Goal: Complete application form: Complete application form

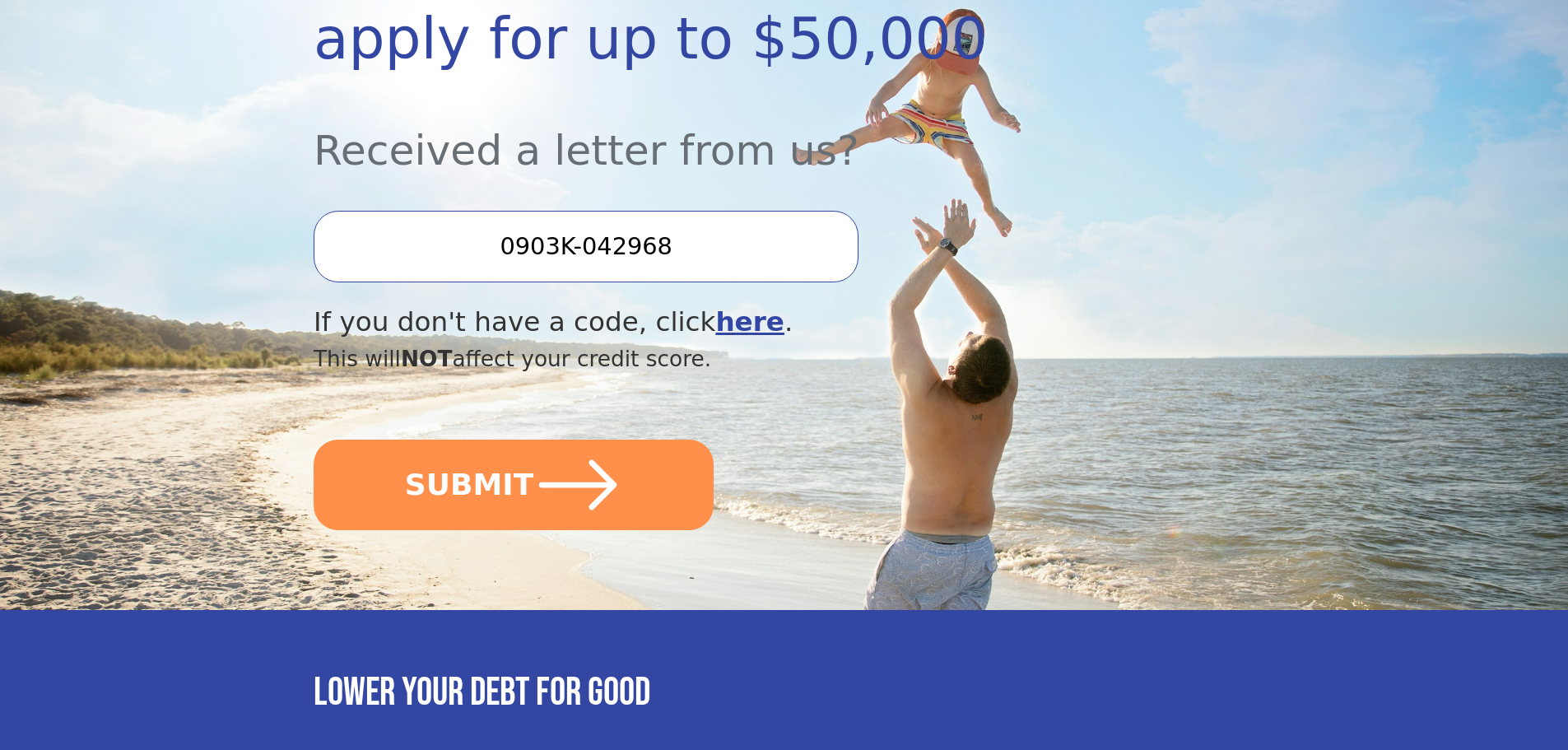
scroll to position [412, 0]
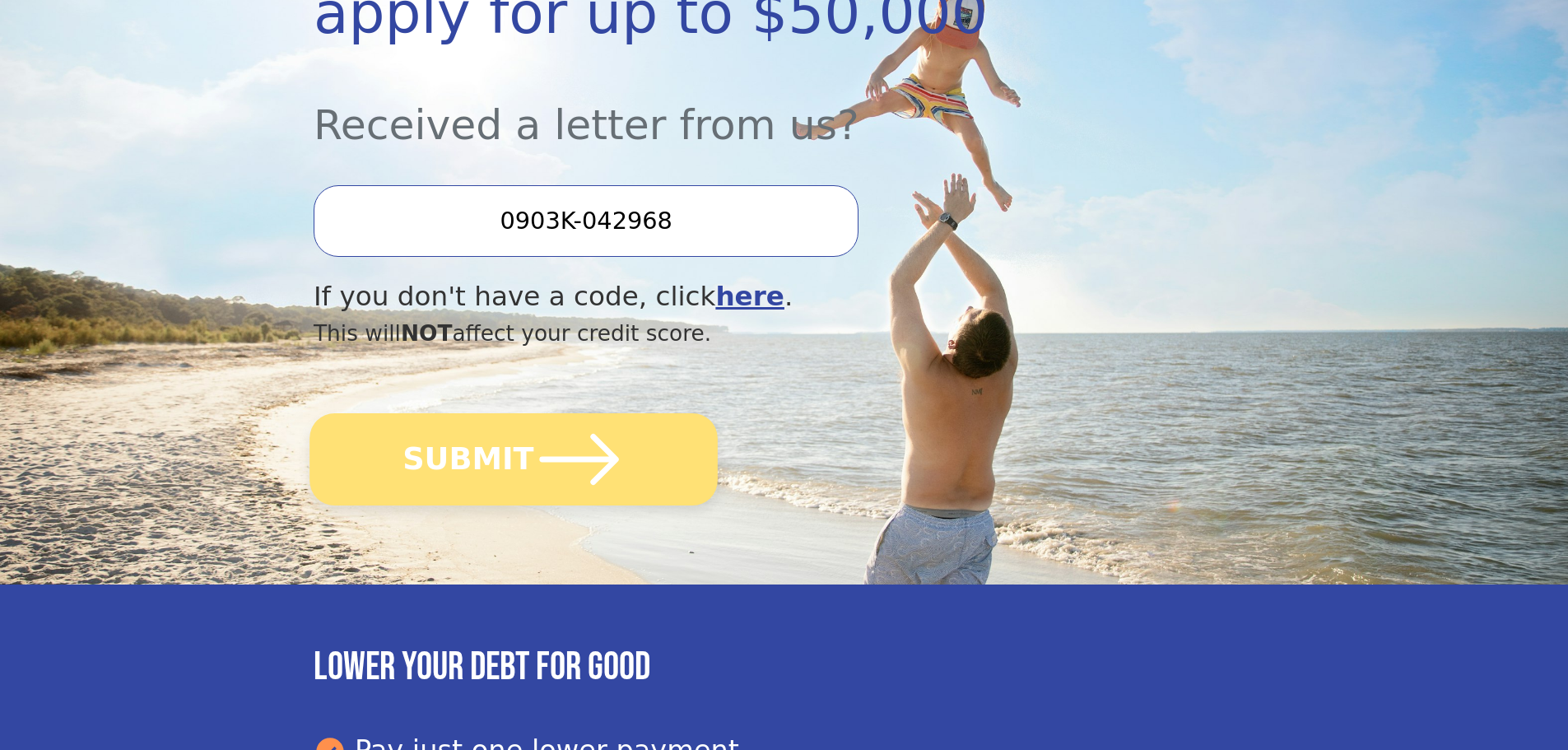
click at [535, 470] on icon "submit" at bounding box center [580, 459] width 91 height 91
click at [562, 484] on icon "submit" at bounding box center [580, 459] width 91 height 91
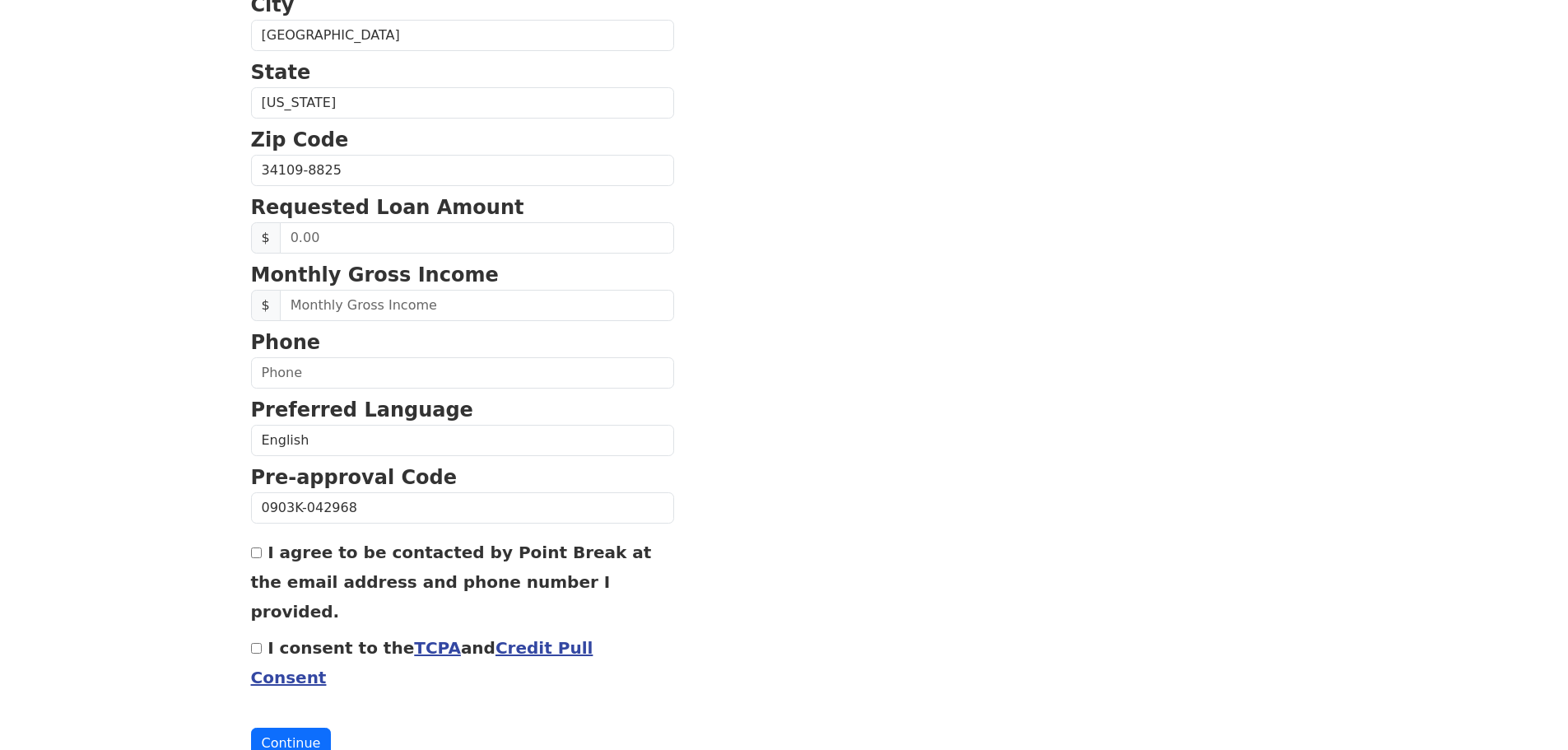
scroll to position [561, 0]
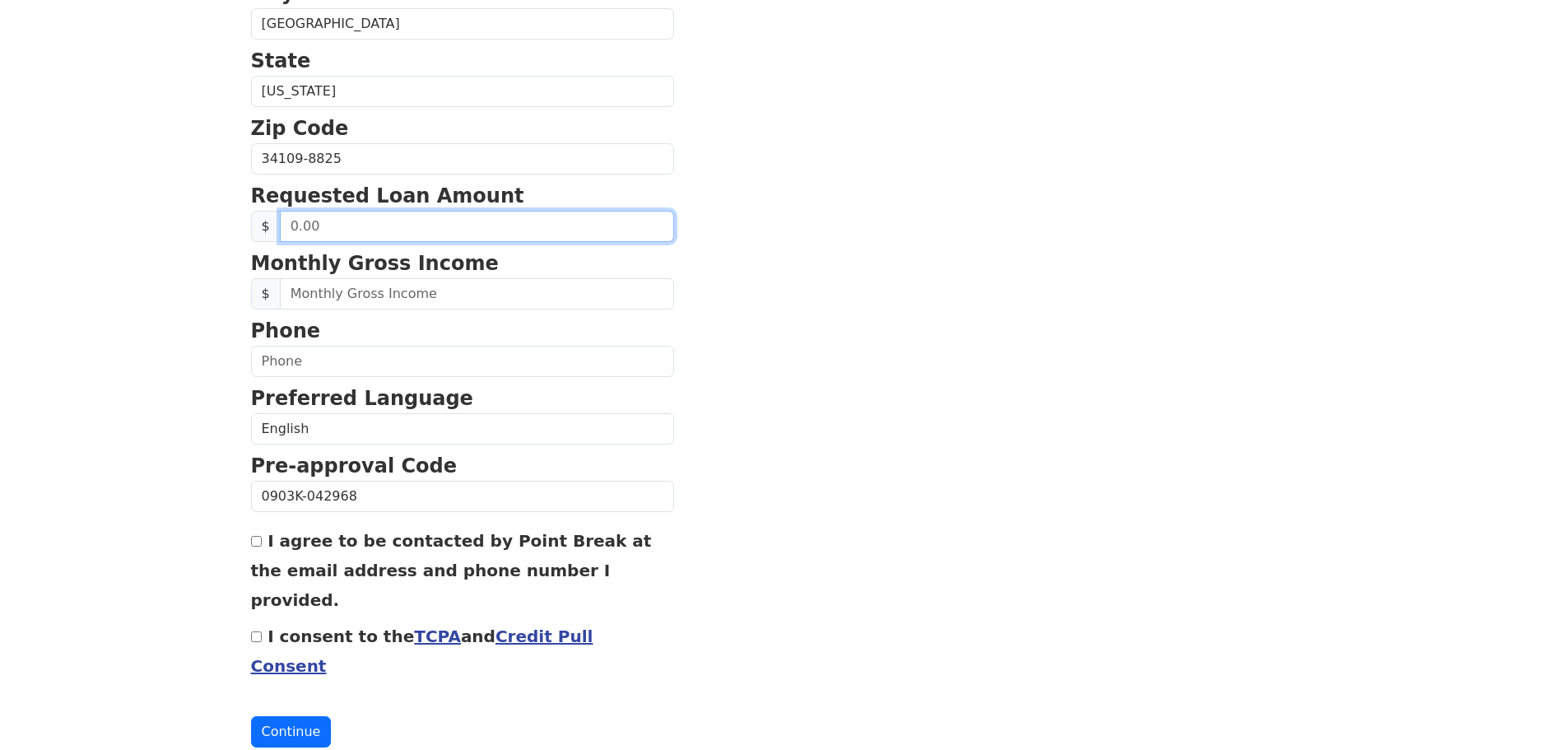
click at [401, 234] on input "text" at bounding box center [477, 226] width 395 height 31
click at [341, 230] on input "200.00" at bounding box center [477, 226] width 395 height 31
type input "20,000.00"
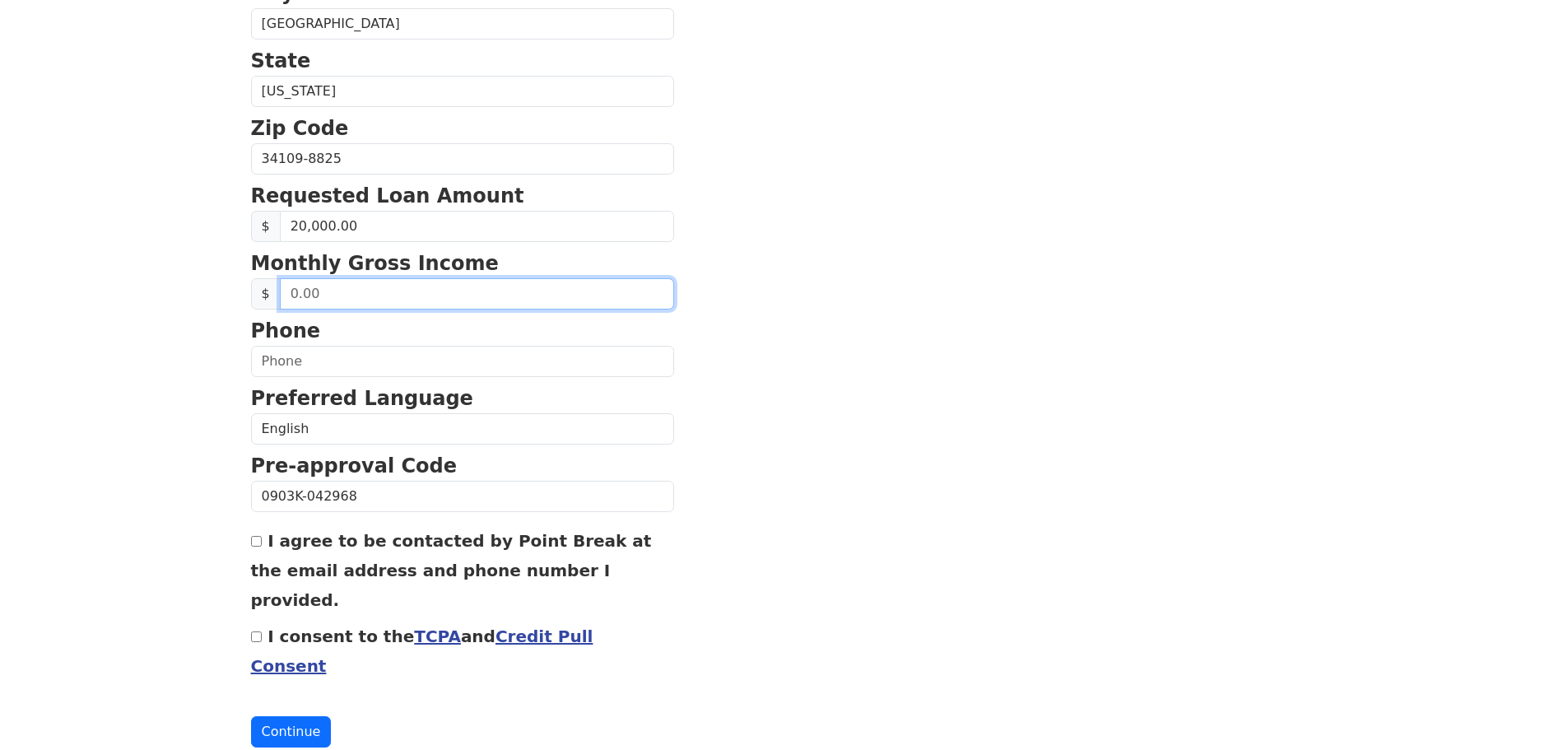
click at [345, 298] on input "text" at bounding box center [477, 293] width 395 height 31
type input "6,500.00"
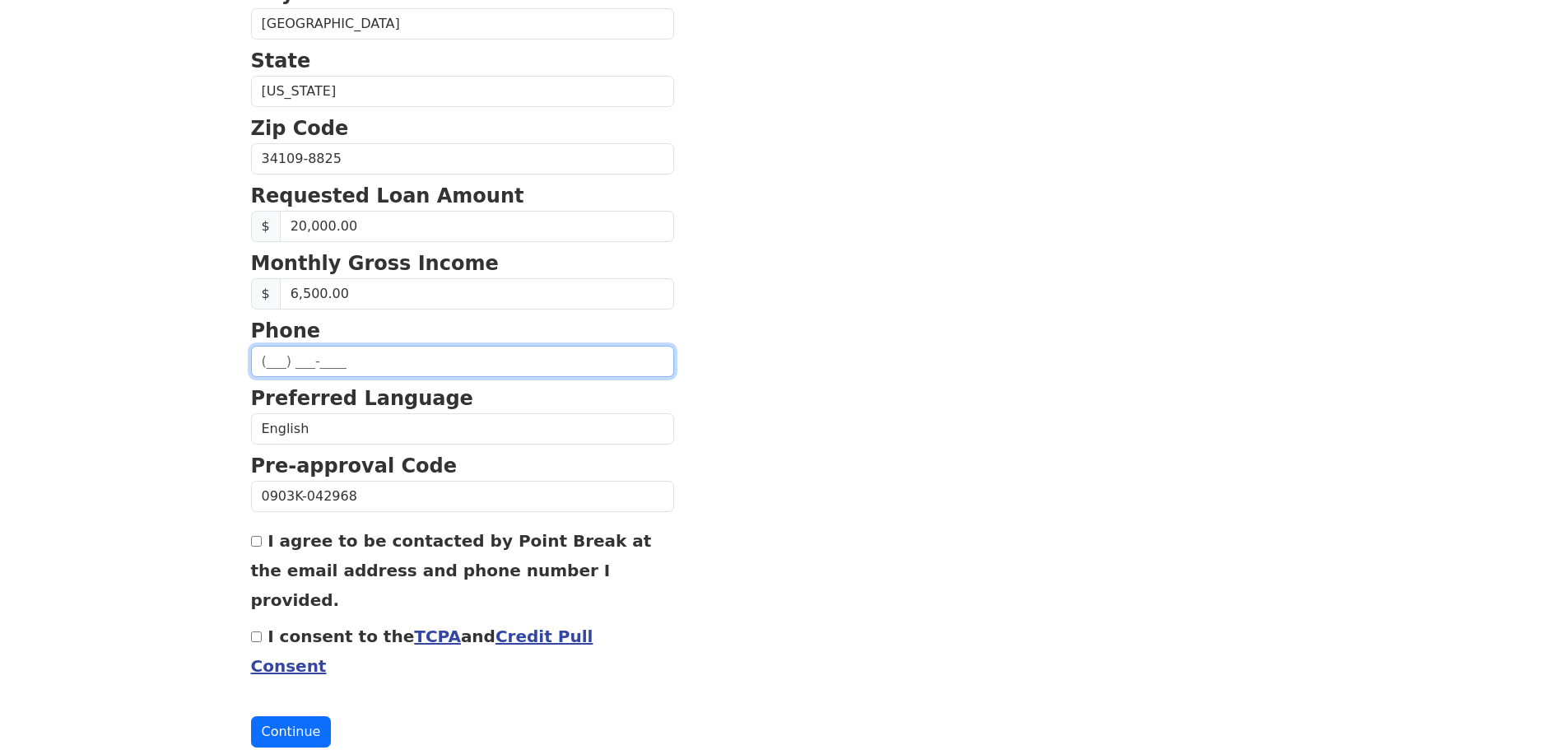
click at [348, 367] on input "text" at bounding box center [462, 361] width 423 height 31
type input "[PHONE_NUMBER]"
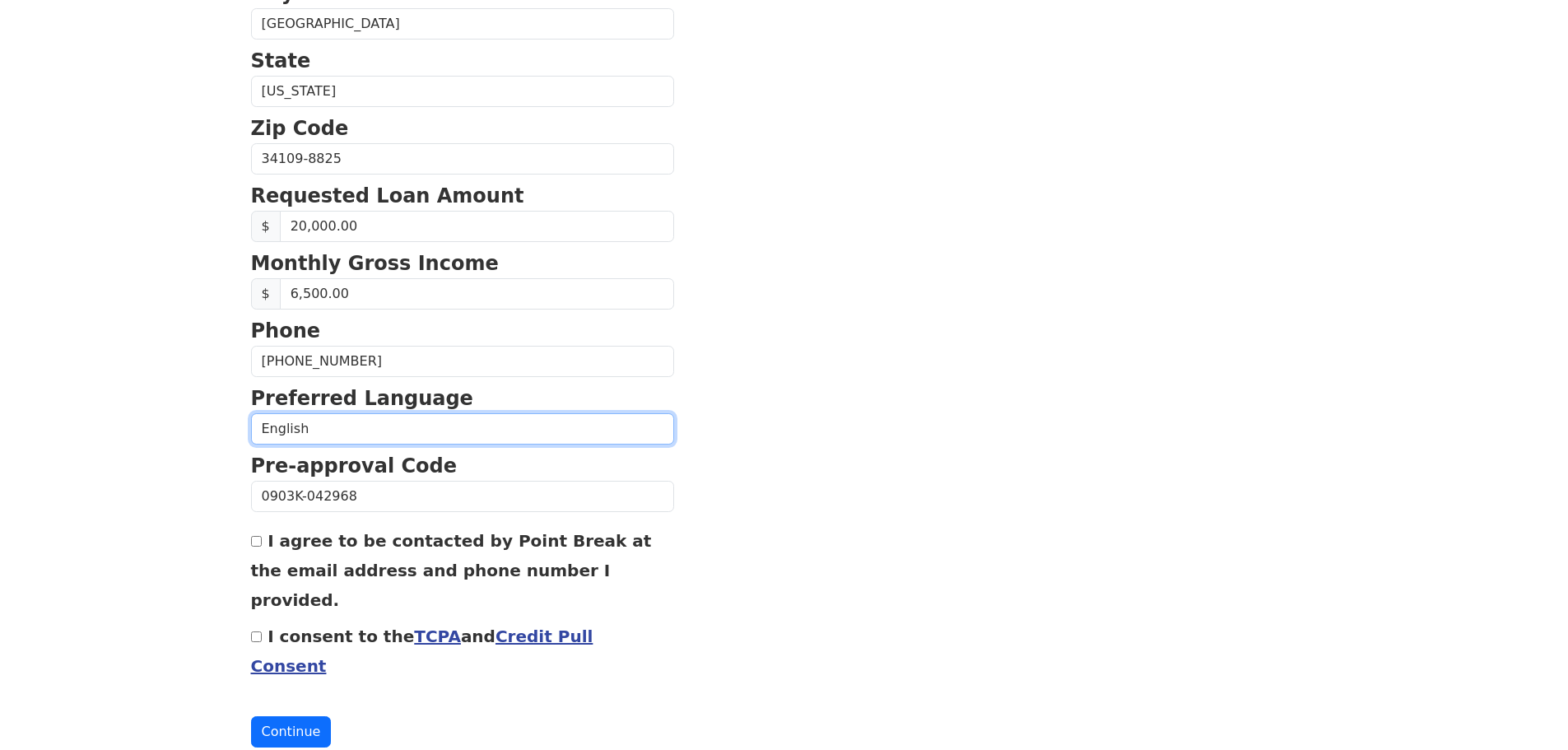
click at [364, 433] on select "English Spanish" at bounding box center [462, 428] width 423 height 31
select select "Spanish"
click at [251, 413] on select "English Spanish" at bounding box center [462, 428] width 423 height 31
click at [260, 543] on input "I agree to be contacted by Point Break at the email address and phone number I …" at bounding box center [256, 541] width 11 height 11
checkbox input "true"
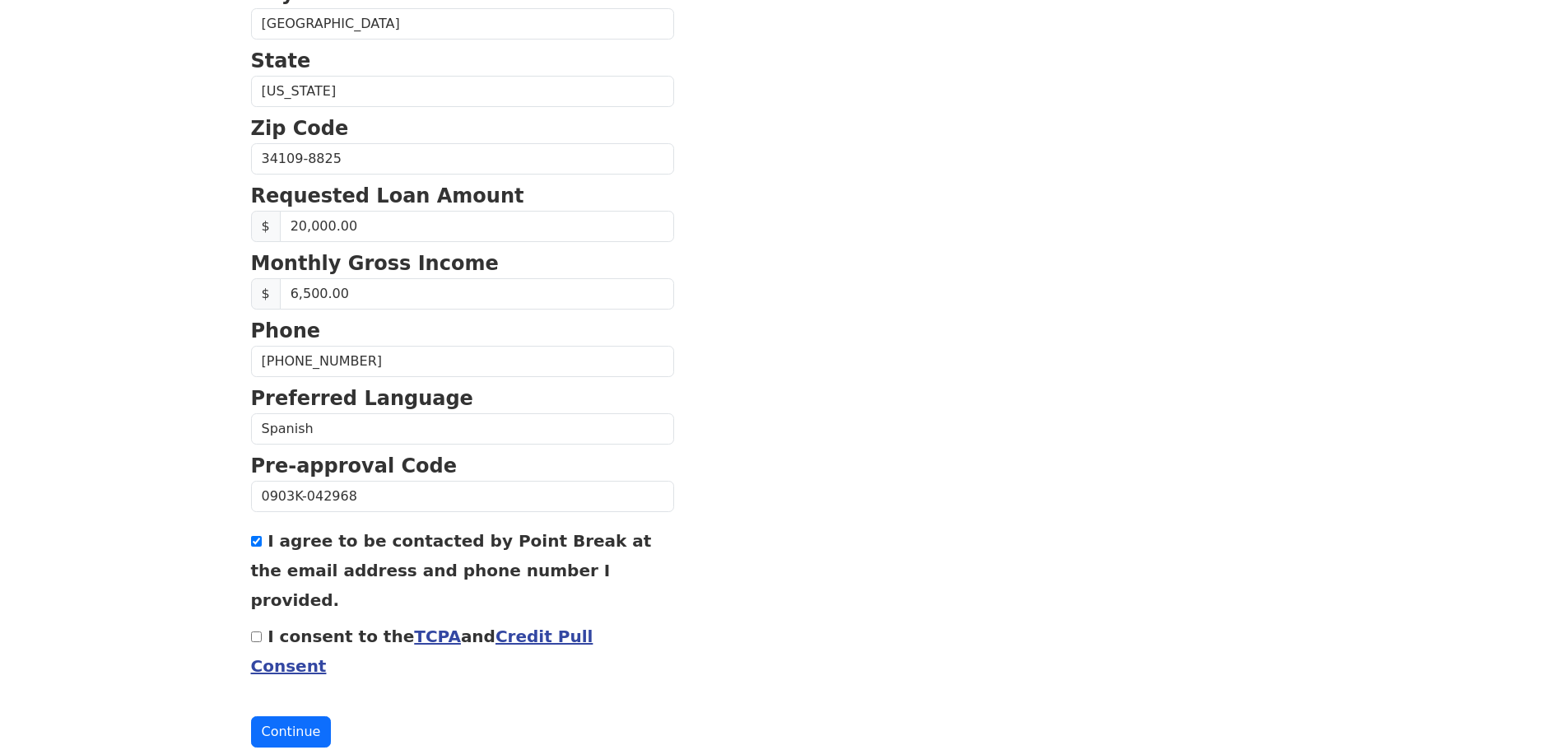
click at [261, 632] on input "I consent to the TCPA and Credit Pull Consent" at bounding box center [256, 637] width 11 height 11
checkbox input "true"
click at [278, 717] on button "Continue" at bounding box center [291, 732] width 81 height 31
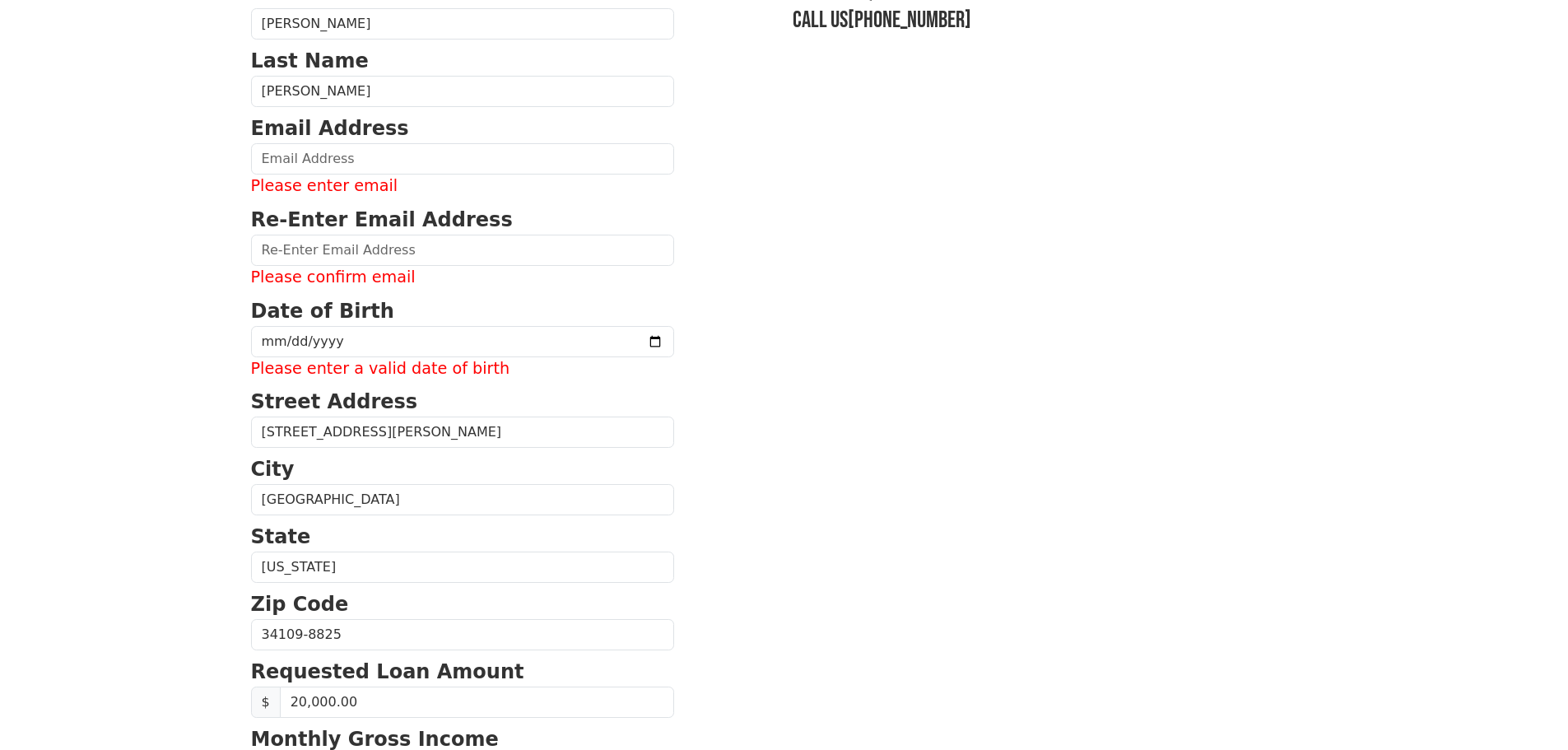
scroll to position [55, 0]
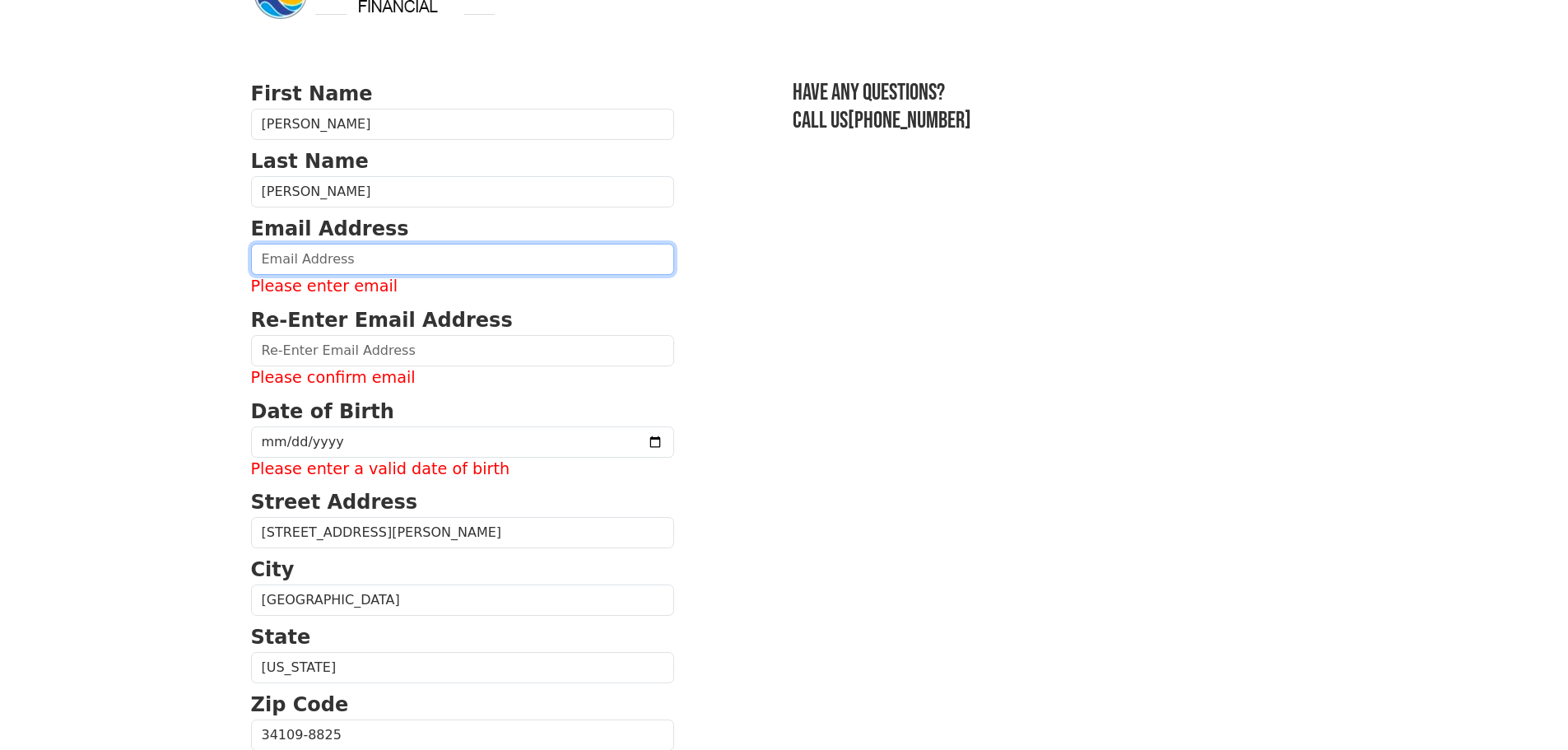
click at [301, 265] on input "email" at bounding box center [462, 259] width 423 height 31
type input "[EMAIL_ADDRESS][DOMAIN_NAME]"
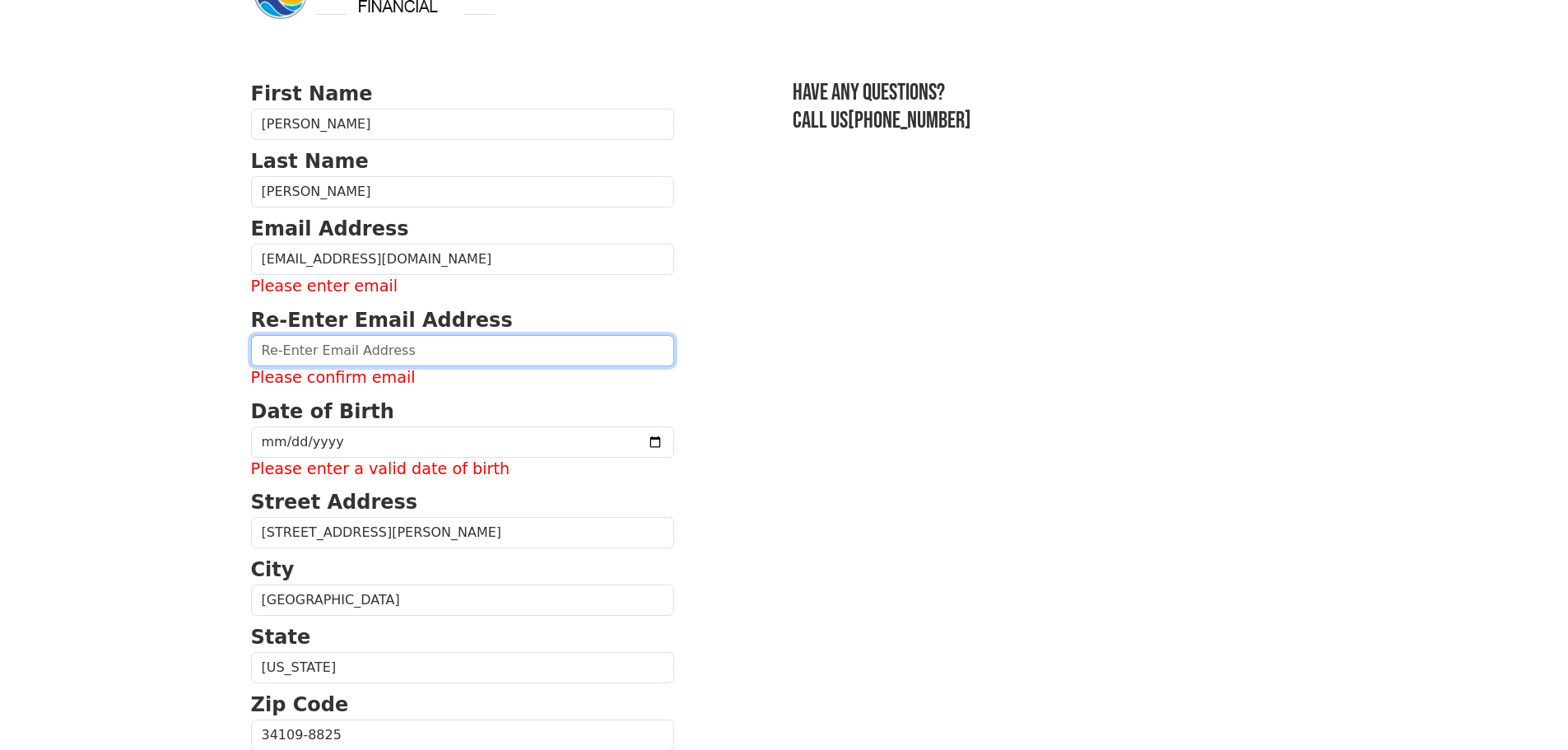
type input "[EMAIL_ADDRESS][DOMAIN_NAME]"
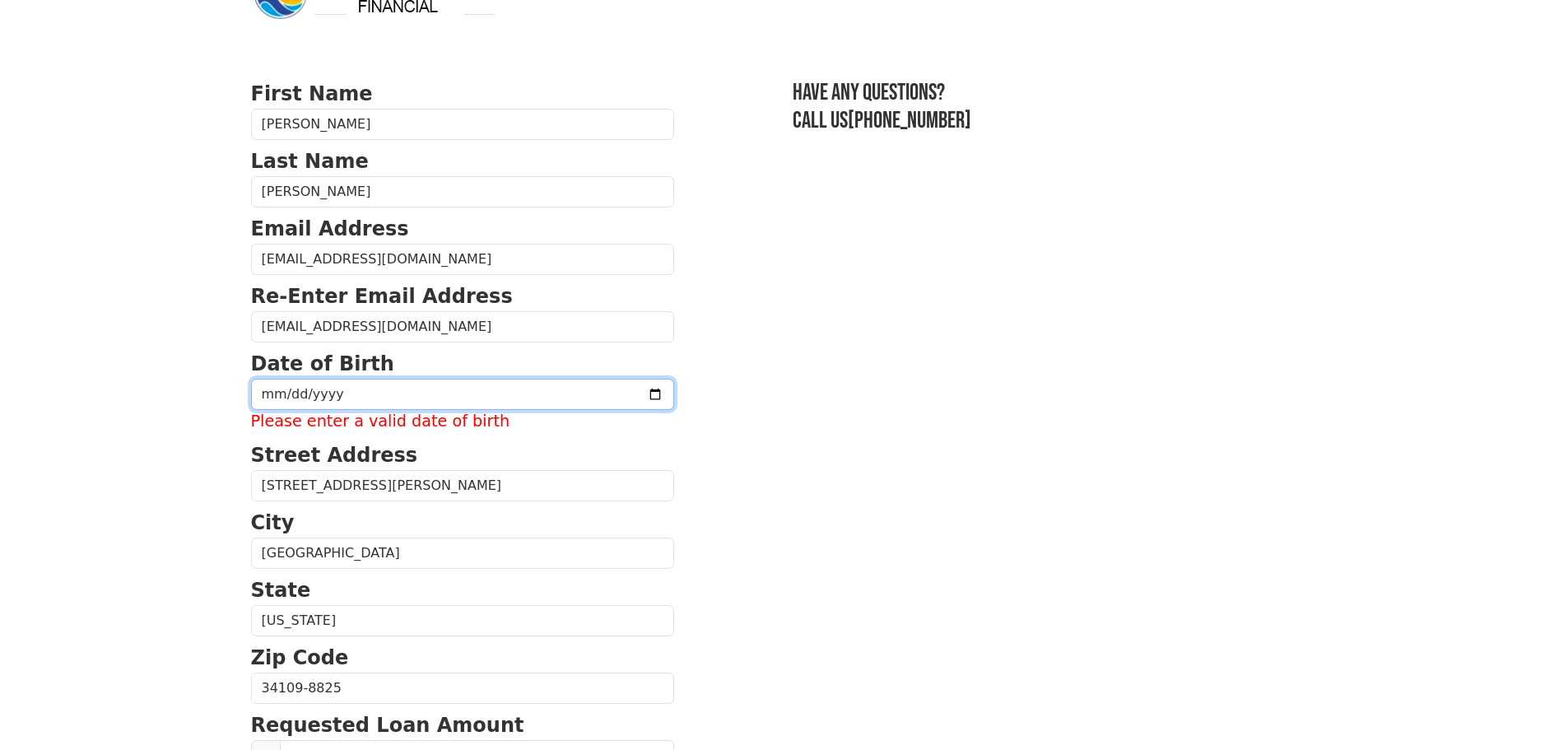
click at [356, 392] on input "date" at bounding box center [462, 394] width 423 height 31
type input "[DATE]"
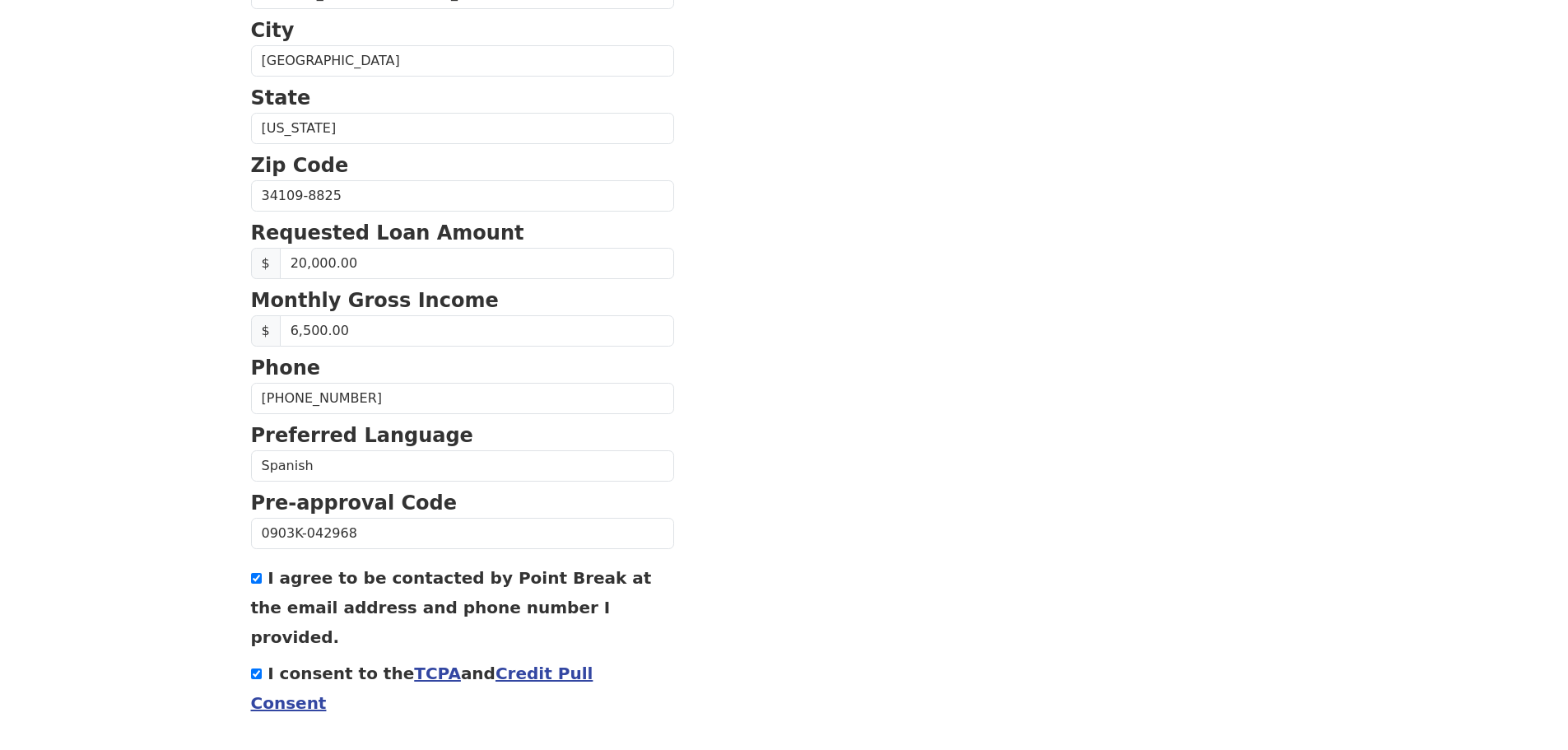
scroll to position [561, 0]
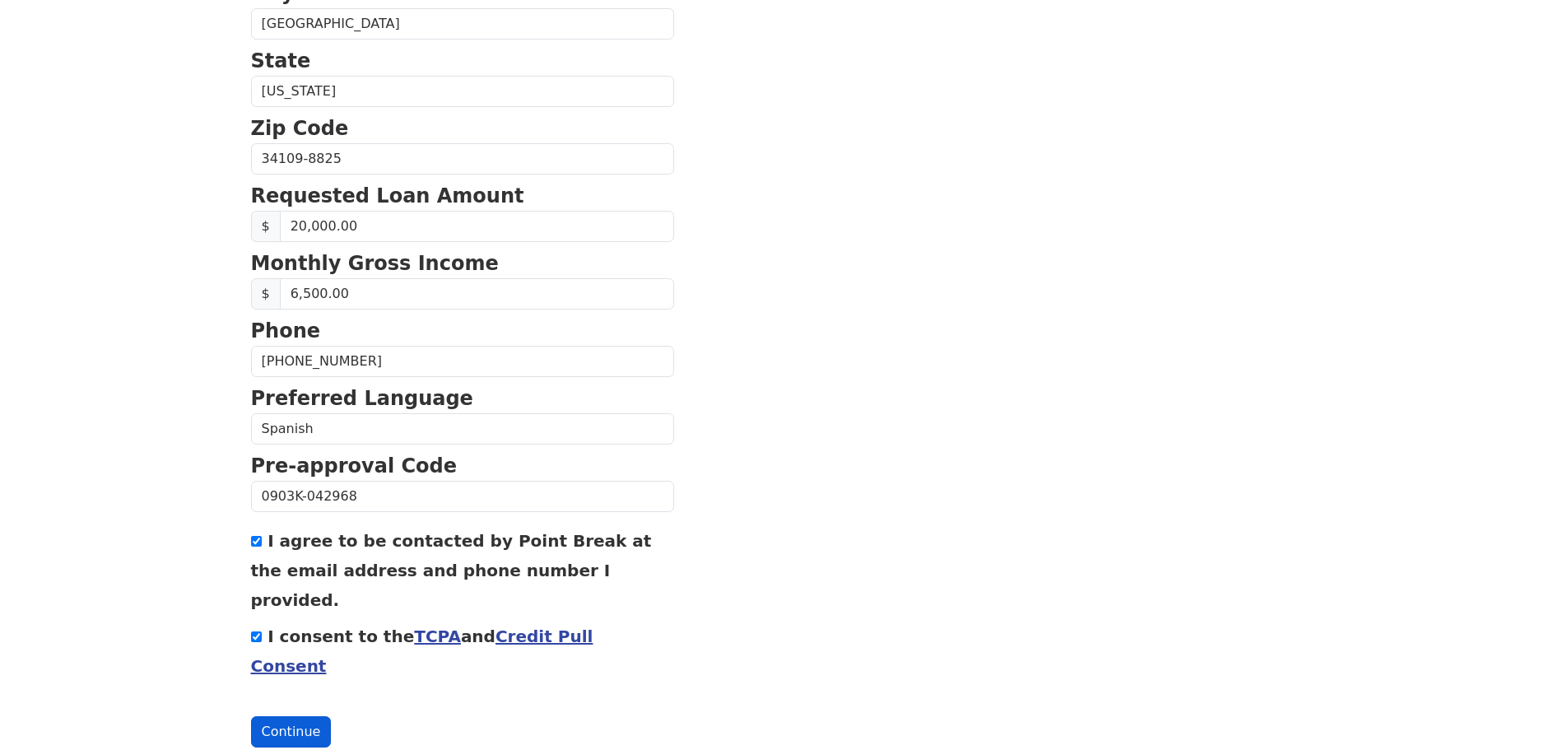
click at [297, 717] on button "Continue" at bounding box center [291, 732] width 81 height 31
